Goal: Task Accomplishment & Management: Manage account settings

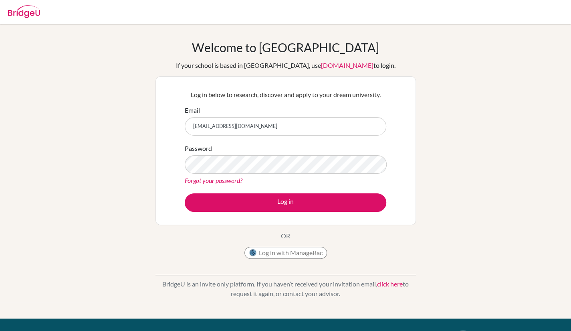
type input "[EMAIL_ADDRESS][DOMAIN_NAME]"
click at [219, 150] on div "Password Forgot your password?" at bounding box center [286, 164] width 202 height 42
click at [130, 190] on div "Welcome to BridgeU If your school is based in China, use app.bridge-u.com.cn to…" at bounding box center [285, 171] width 571 height 262
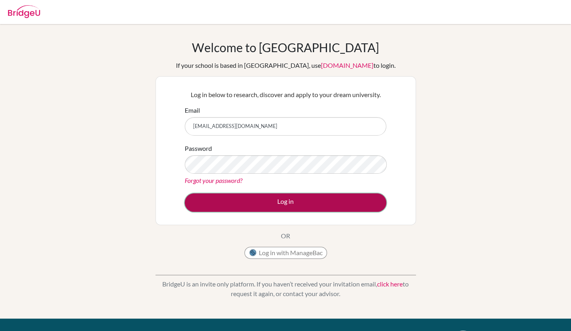
click at [208, 204] on button "Log in" at bounding box center [286, 202] width 202 height 18
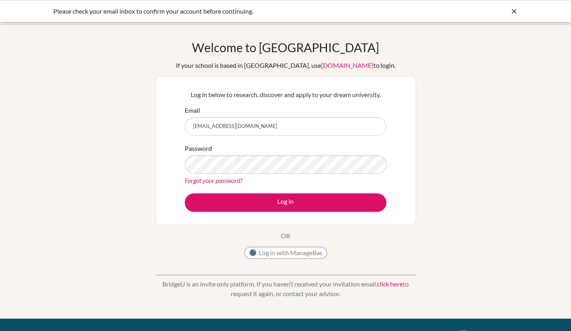
click at [217, 181] on link "Forgot your password?" at bounding box center [214, 180] width 58 height 8
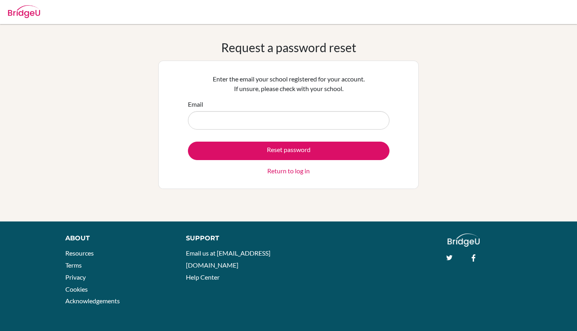
click at [239, 120] on input "Email" at bounding box center [289, 120] width 202 height 18
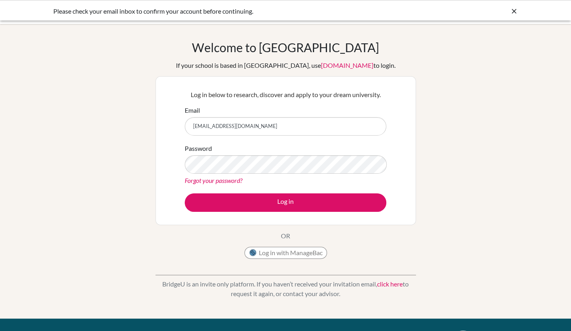
click at [256, 131] on input "[EMAIL_ADDRESS][DOMAIN_NAME]" at bounding box center [286, 126] width 202 height 18
type input "[EMAIL_ADDRESS][DOMAIN_NAME]"
click at [78, 162] on div "Welcome to [GEOGRAPHIC_DATA] If your school is based in [GEOGRAPHIC_DATA], use …" at bounding box center [285, 171] width 571 height 262
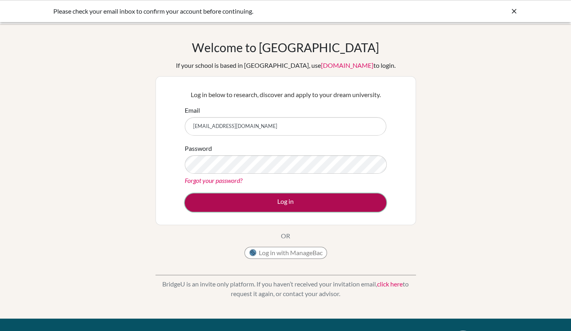
click at [248, 195] on button "Log in" at bounding box center [286, 202] width 202 height 18
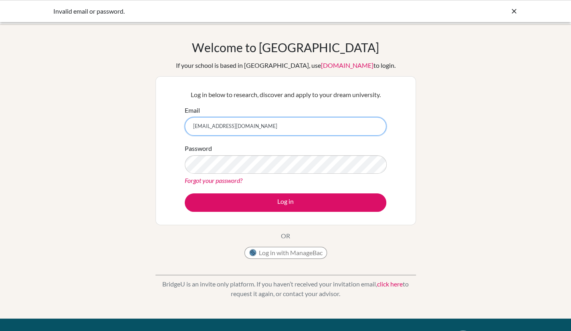
click at [262, 132] on input "200711303@qq.com" at bounding box center [286, 126] width 202 height 18
click at [255, 124] on input "200711303@qq.com" at bounding box center [286, 126] width 202 height 18
click at [200, 262] on div "Welcome to BridgeU If your school is based in China, use app.bridge-u.com.cn to…" at bounding box center [285, 151] width 260 height 222
click at [117, 167] on div "Welcome to BridgeU If your school is based in China, use app.bridge-u.com.cn to…" at bounding box center [285, 171] width 571 height 262
click at [271, 123] on input "200711303@qq.com" at bounding box center [286, 126] width 202 height 18
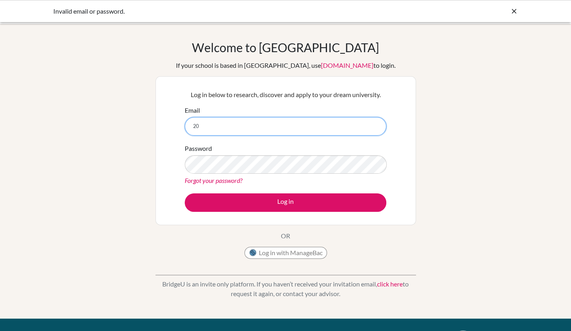
type input "2"
click at [186, 133] on div "Email" at bounding box center [286, 120] width 202 height 30
click at [219, 132] on input "Email" at bounding box center [286, 126] width 202 height 18
type input "[EMAIL_ADDRESS][DOMAIN_NAME]"
click at [196, 180] on link "Forgot your password?" at bounding box center [214, 180] width 58 height 8
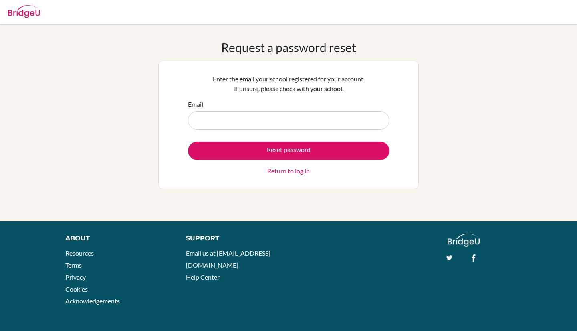
click at [266, 125] on input "Email" at bounding box center [289, 120] width 202 height 18
click at [263, 116] on input "Email" at bounding box center [289, 120] width 202 height 18
drag, startPoint x: 255, startPoint y: 117, endPoint x: 191, endPoint y: 125, distance: 64.6
click at [191, 125] on input "Email" at bounding box center [289, 120] width 202 height 18
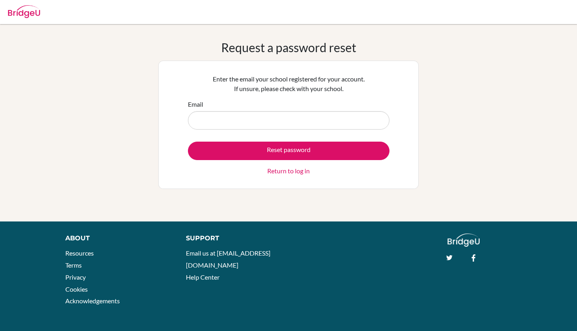
click at [224, 124] on input "Email" at bounding box center [289, 120] width 202 height 18
click at [204, 173] on div "Reset password Return to log in" at bounding box center [289, 158] width 202 height 34
click at [252, 121] on input "Email" at bounding box center [289, 120] width 202 height 18
type input "[EMAIL_ADDRESS][DOMAIN_NAME]"
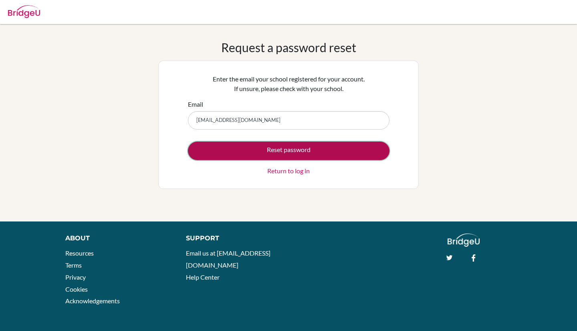
click at [261, 153] on button "Reset password" at bounding box center [289, 150] width 202 height 18
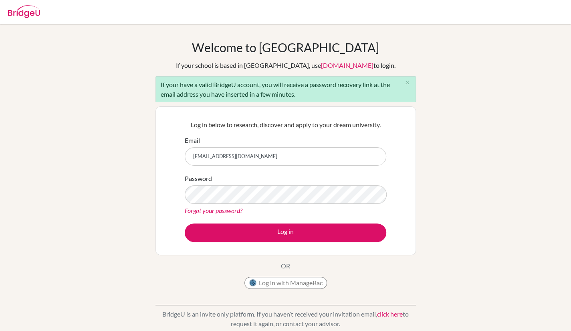
click at [259, 157] on input "s505776@asb.ac.th" at bounding box center [286, 156] width 202 height 18
type input "s"
click at [236, 147] on input "Email" at bounding box center [286, 156] width 202 height 18
click at [158, 191] on div "Log in below to research, discover and apply to your dream university. Email Pa…" at bounding box center [285, 180] width 260 height 149
click at [102, 170] on div "Welcome to BridgeU If your school is based in China, use app.bridge-u.com.cn to…" at bounding box center [285, 186] width 571 height 292
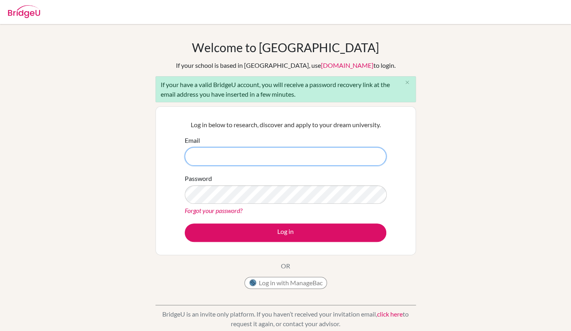
click at [204, 163] on input "Email" at bounding box center [286, 156] width 202 height 18
type input "[EMAIL_ADDRESS][DOMAIN_NAME]"
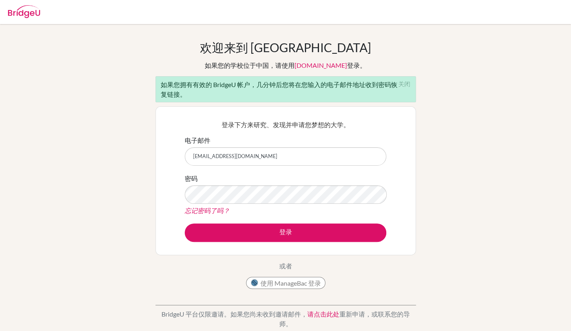
click at [87, 233] on div "欢迎来到 BridgeU 如果您的学校位于中国，请使用 app.bridge-u.com.cn 登录。 如果您拥有有效的 BridgeU 帐户，几分钟后您将在…" at bounding box center [285, 186] width 571 height 292
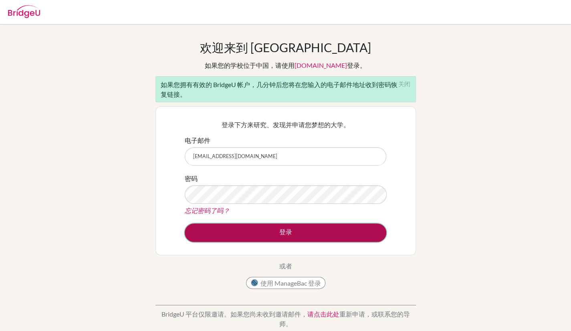
click at [272, 230] on button "登录" at bounding box center [286, 232] width 202 height 18
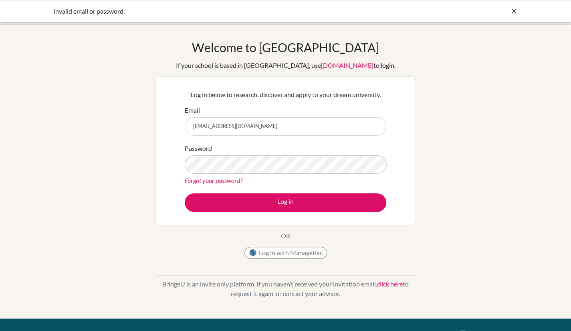
click at [211, 180] on link "Forgot your password?" at bounding box center [214, 180] width 58 height 8
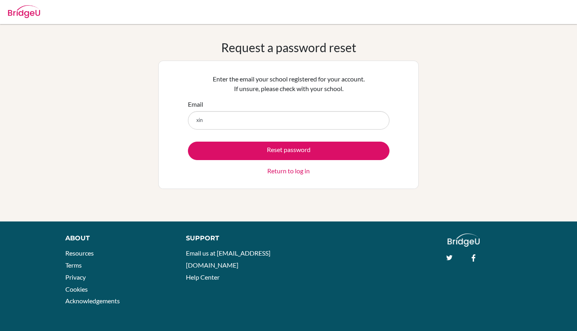
type input "[EMAIL_ADDRESS][DOMAIN_NAME]"
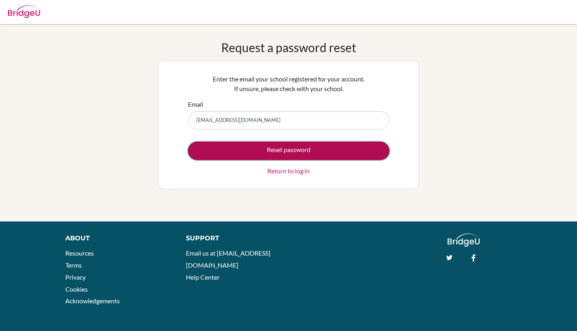
click at [255, 149] on button "Reset password" at bounding box center [289, 150] width 202 height 18
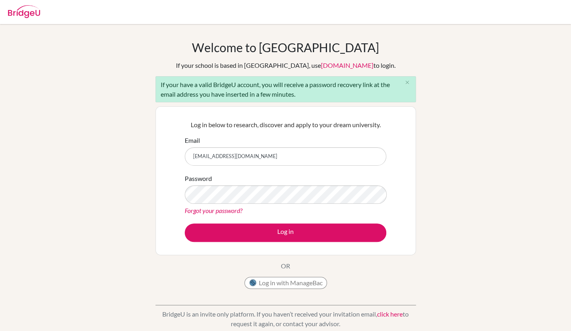
click at [245, 151] on input "[EMAIL_ADDRESS][DOMAIN_NAME]" at bounding box center [286, 156] width 202 height 18
type input "s"
type input "[EMAIL_ADDRESS][DOMAIN_NAME]"
click at [204, 210] on link "Forgot your password?" at bounding box center [214, 210] width 58 height 8
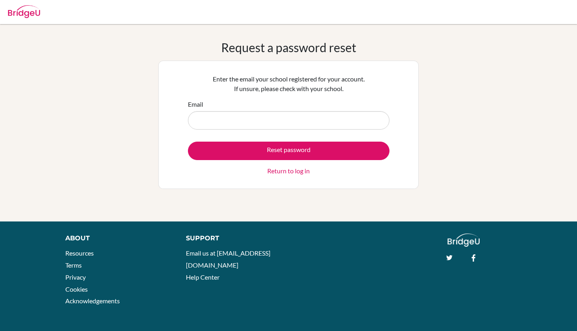
click at [161, 206] on div "Request a password reset Enter the email your school registered for your accoun…" at bounding box center [288, 122] width 577 height 197
click at [268, 125] on input "Email" at bounding box center [289, 120] width 202 height 18
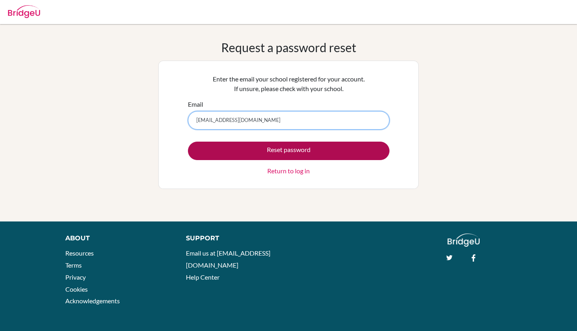
type input "[EMAIL_ADDRESS][DOMAIN_NAME]"
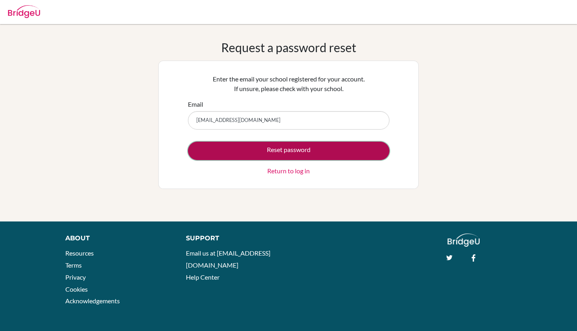
click at [274, 148] on button "Reset password" at bounding box center [289, 150] width 202 height 18
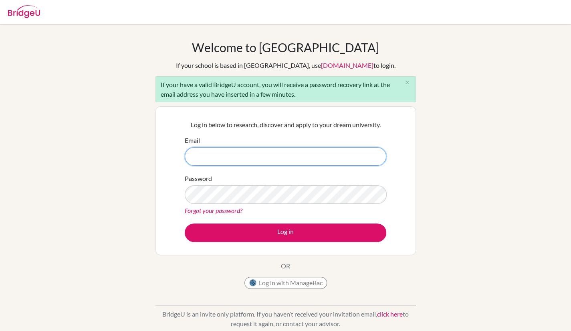
type input "[EMAIL_ADDRESS][DOMAIN_NAME]"
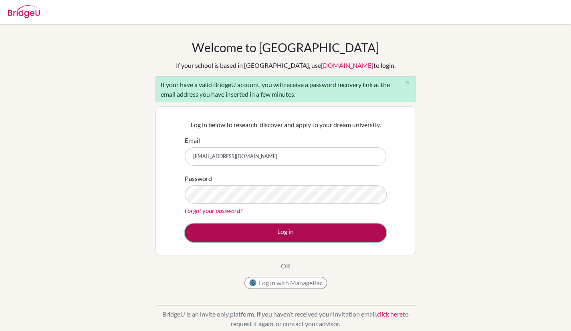
click at [211, 232] on button "Log in" at bounding box center [286, 232] width 202 height 18
